Goal: Share content: Share content

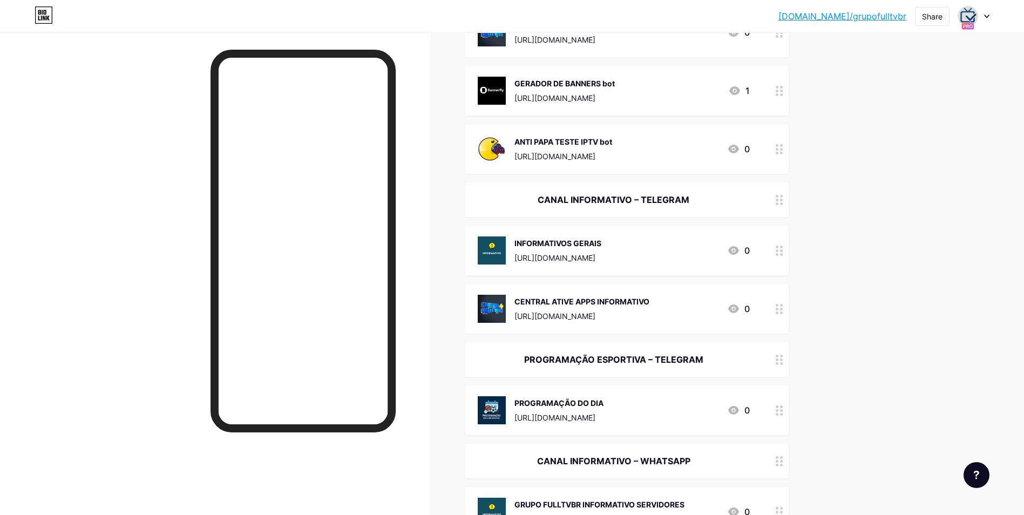
scroll to position [1242, 0]
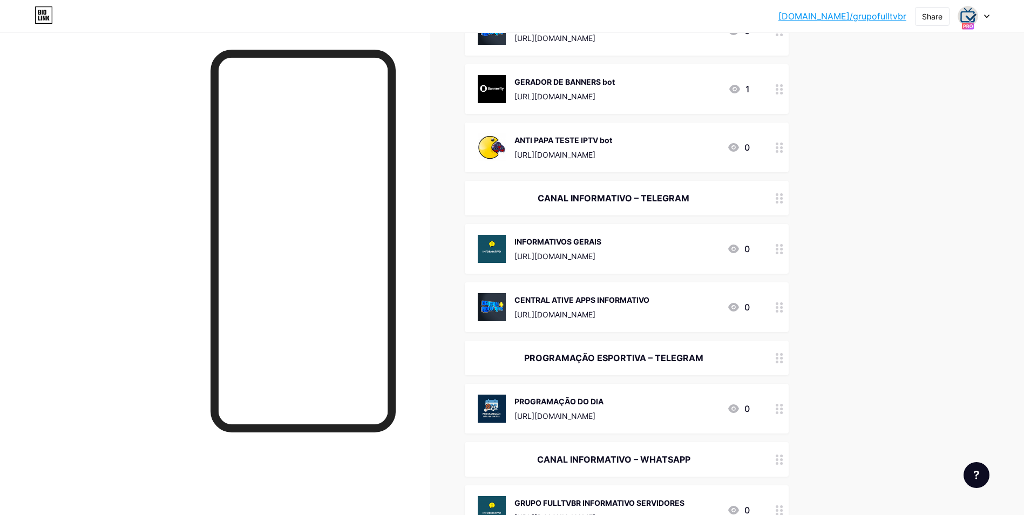
click at [605, 193] on div "CANAL INFORMATIVO – TELEGRAM" at bounding box center [614, 198] width 272 height 13
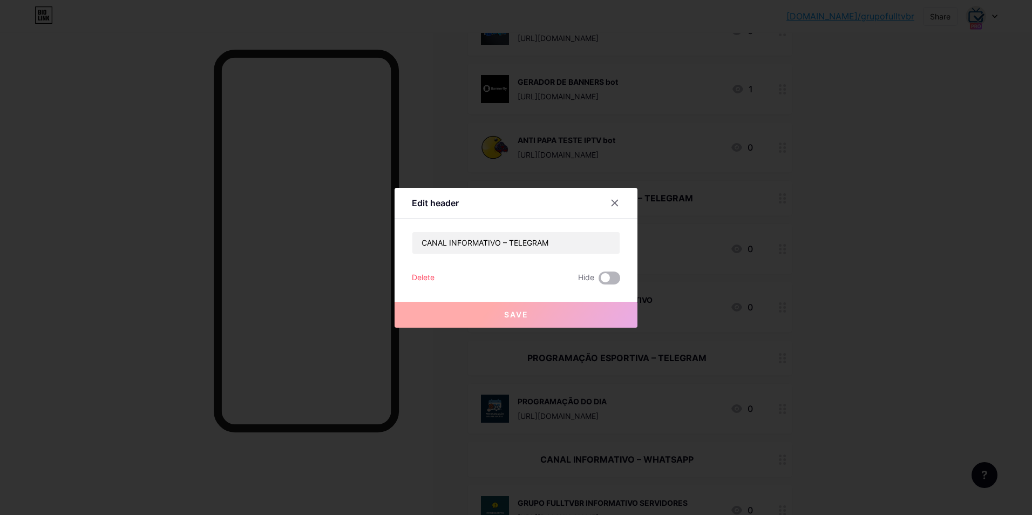
click at [604, 280] on span at bounding box center [610, 278] width 22 height 13
click at [599, 281] on input "checkbox" at bounding box center [599, 281] width 0 height 0
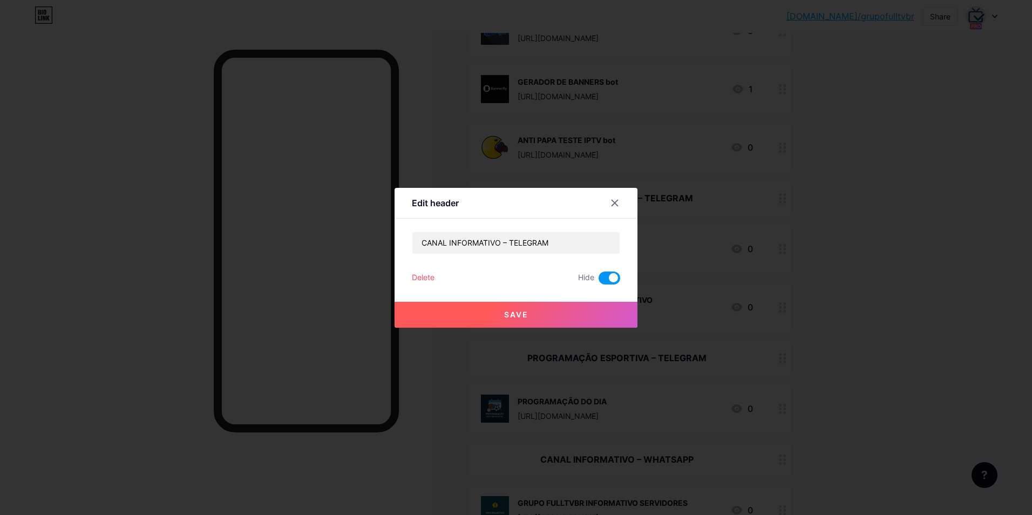
click at [562, 312] on button "Save" at bounding box center [516, 315] width 243 height 26
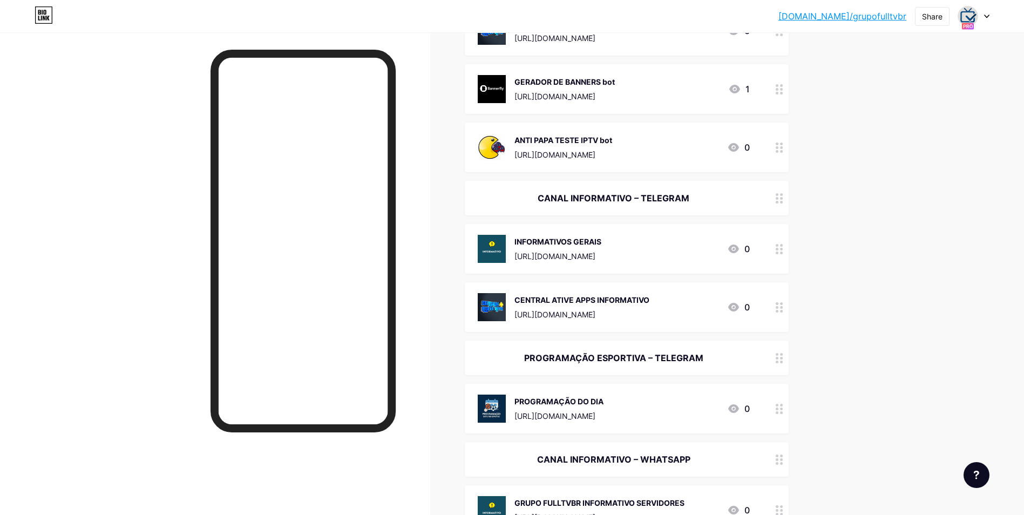
click at [674, 241] on div "INFORMATIVOS GERAIS [URL][DOMAIN_NAME] 0" at bounding box center [614, 249] width 272 height 28
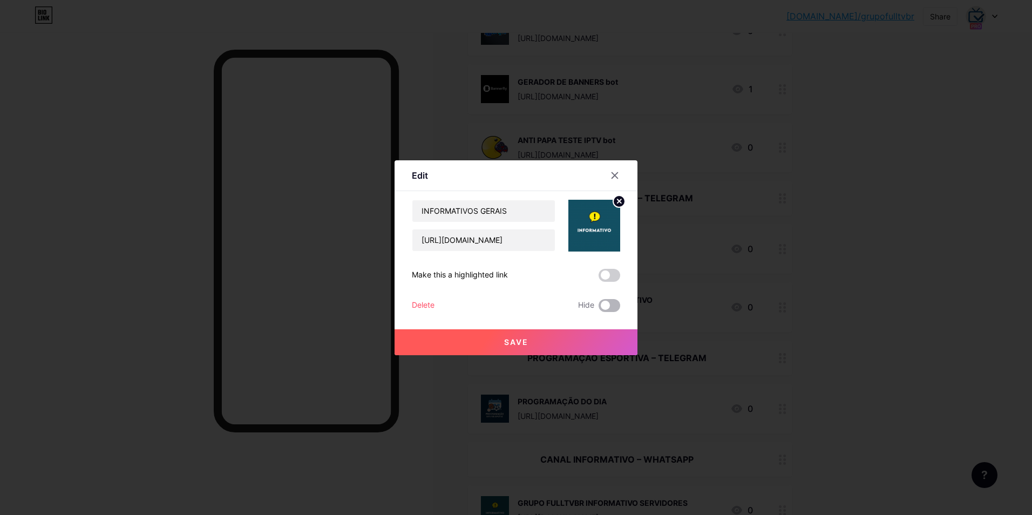
click at [605, 305] on span at bounding box center [610, 305] width 22 height 13
click at [599, 308] on input "checkbox" at bounding box center [599, 308] width 0 height 0
click at [571, 333] on button "Save" at bounding box center [516, 342] width 243 height 26
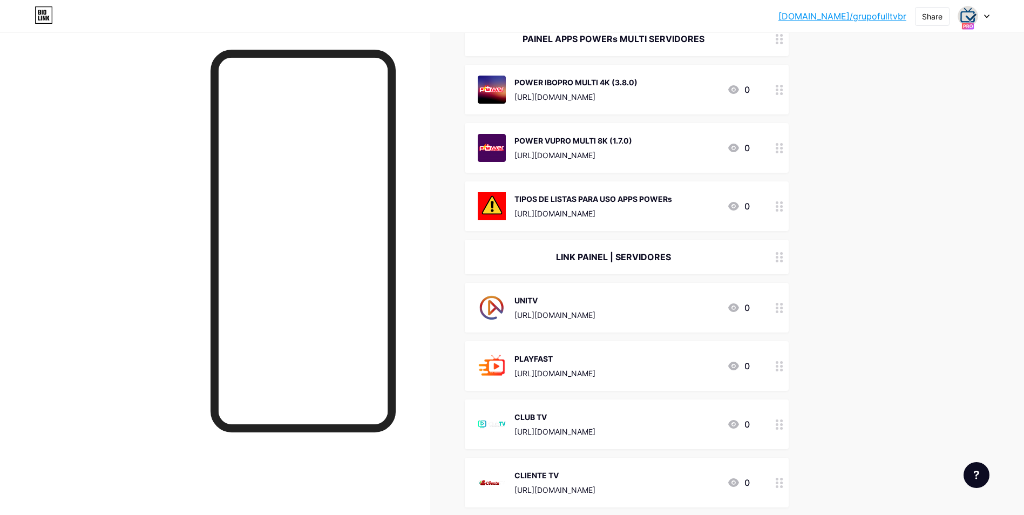
scroll to position [2754, 0]
click at [640, 207] on div "[URL][DOMAIN_NAME]" at bounding box center [594, 212] width 158 height 11
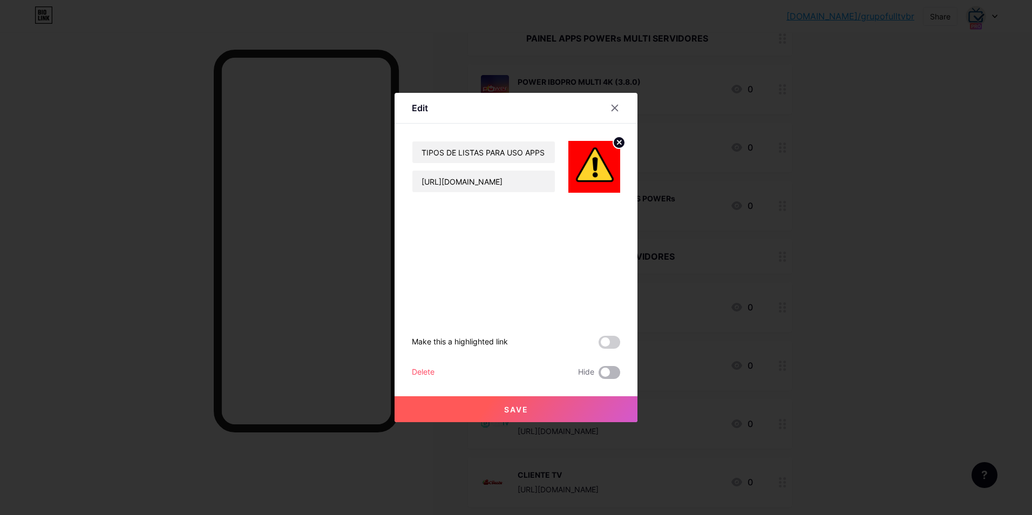
click at [606, 374] on span at bounding box center [610, 372] width 22 height 13
click at [599, 375] on input "checkbox" at bounding box center [599, 375] width 0 height 0
click at [559, 406] on button "Save" at bounding box center [516, 409] width 243 height 26
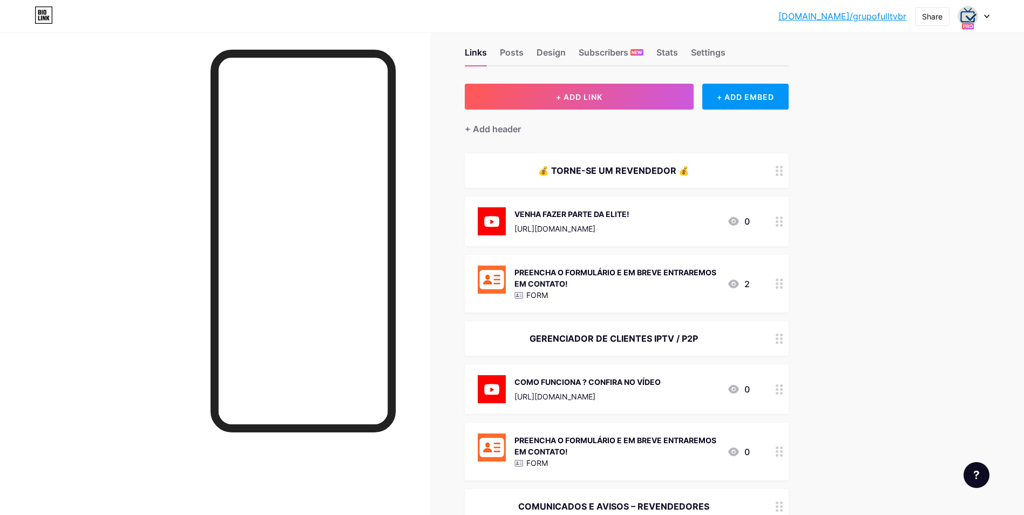
scroll to position [0, 0]
